Goal: Use online tool/utility: Utilize a website feature to perform a specific function

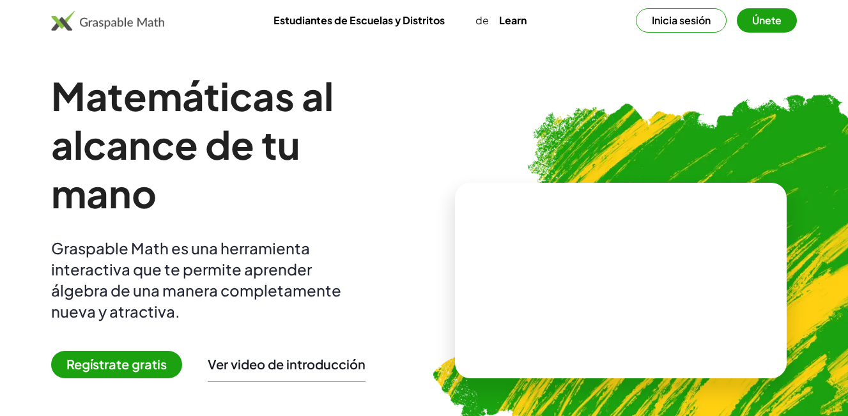
click at [682, 15] on div at bounding box center [711, 118] width 250 height 211
click at [605, 301] on video at bounding box center [621, 281] width 192 height 96
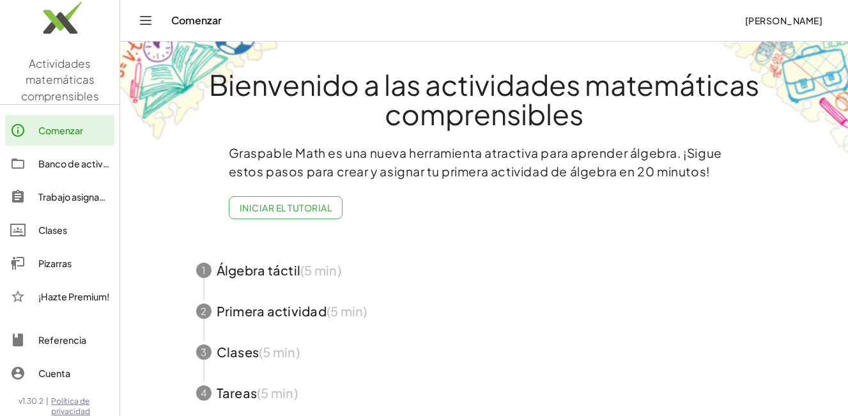
click at [147, 18] on icon "Alternar navegación" at bounding box center [145, 20] width 15 height 15
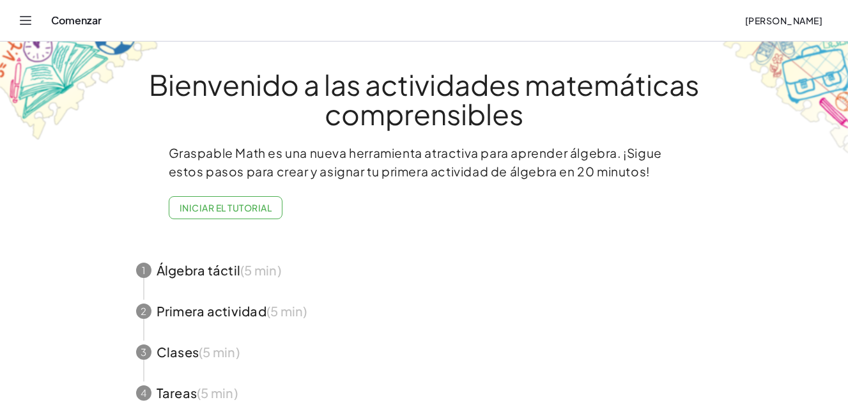
click at [25, 22] on icon "Alternar navegación" at bounding box center [25, 20] width 15 height 15
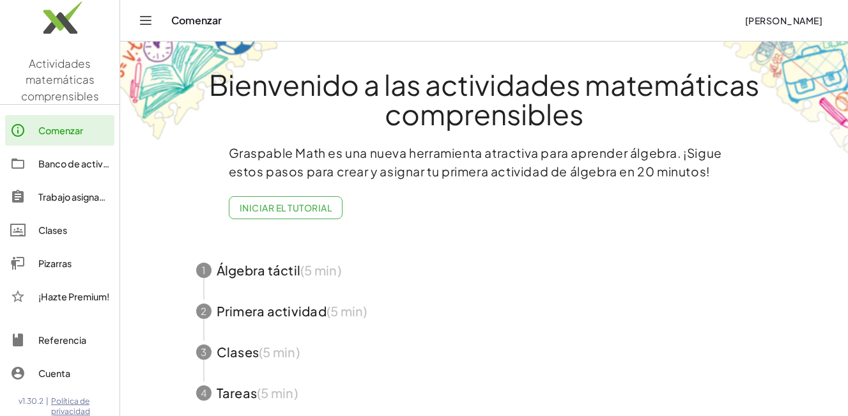
click at [57, 260] on div "Pizarras" at bounding box center [73, 263] width 71 height 15
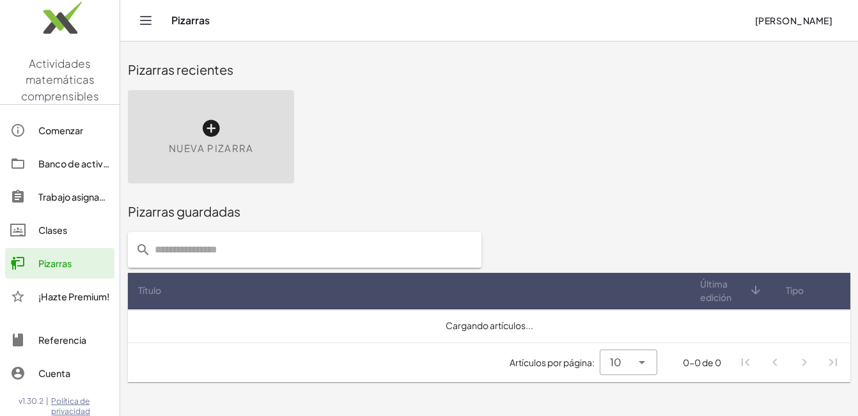
click at [213, 122] on icon at bounding box center [211, 128] width 20 height 20
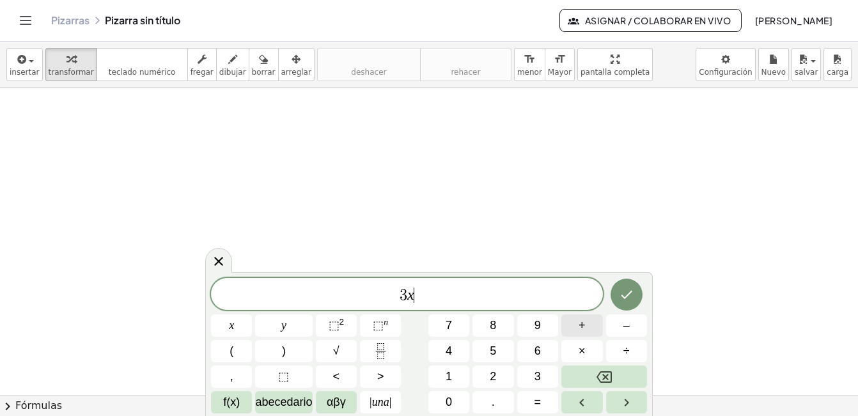
click at [586, 324] on button "+" at bounding box center [581, 326] width 41 height 22
click at [538, 400] on span "=" at bounding box center [537, 402] width 7 height 17
click at [621, 291] on icon "Hecho" at bounding box center [626, 294] width 15 height 15
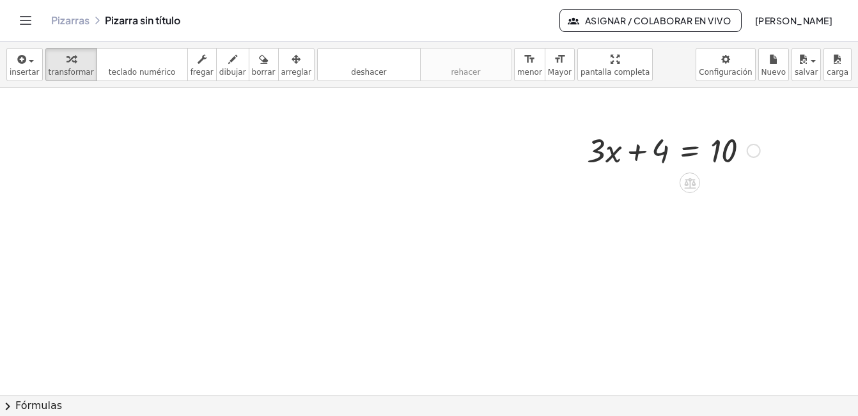
click at [664, 157] on div at bounding box center [674, 149] width 186 height 43
